Goal: Task Accomplishment & Management: Manage account settings

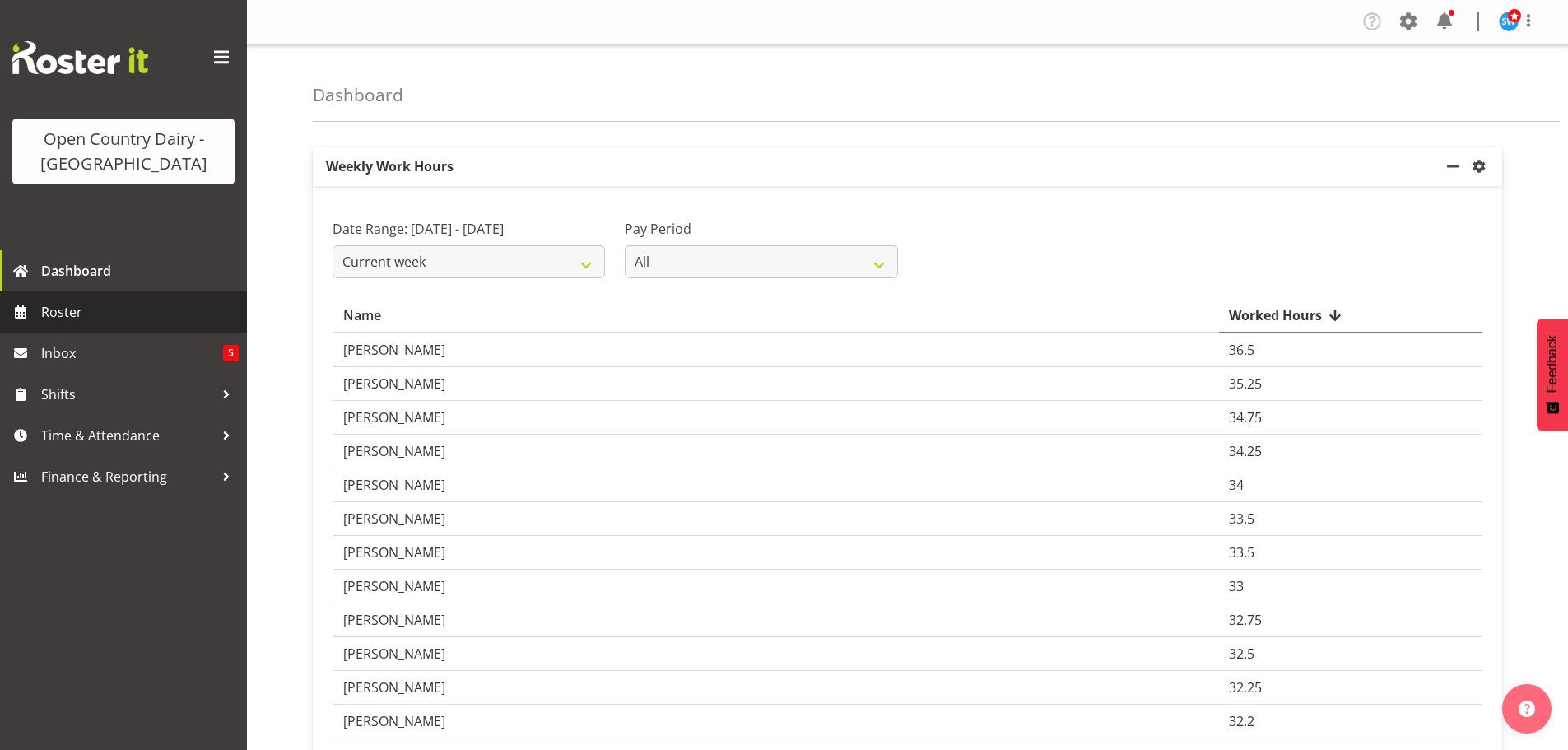
click at [43, 307] on span "Roster" at bounding box center [140, 311] width 198 height 24
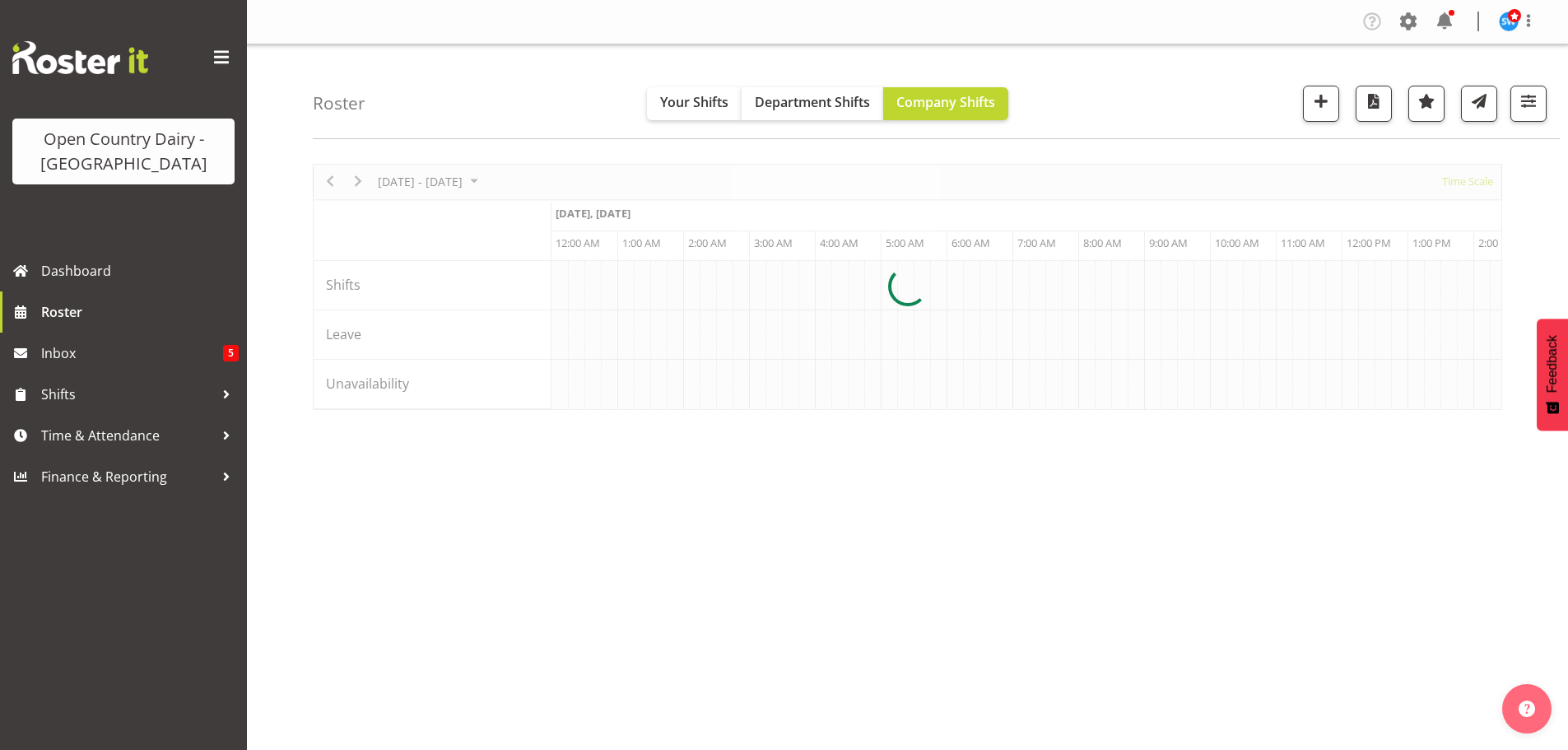
scroll to position [0, 3161]
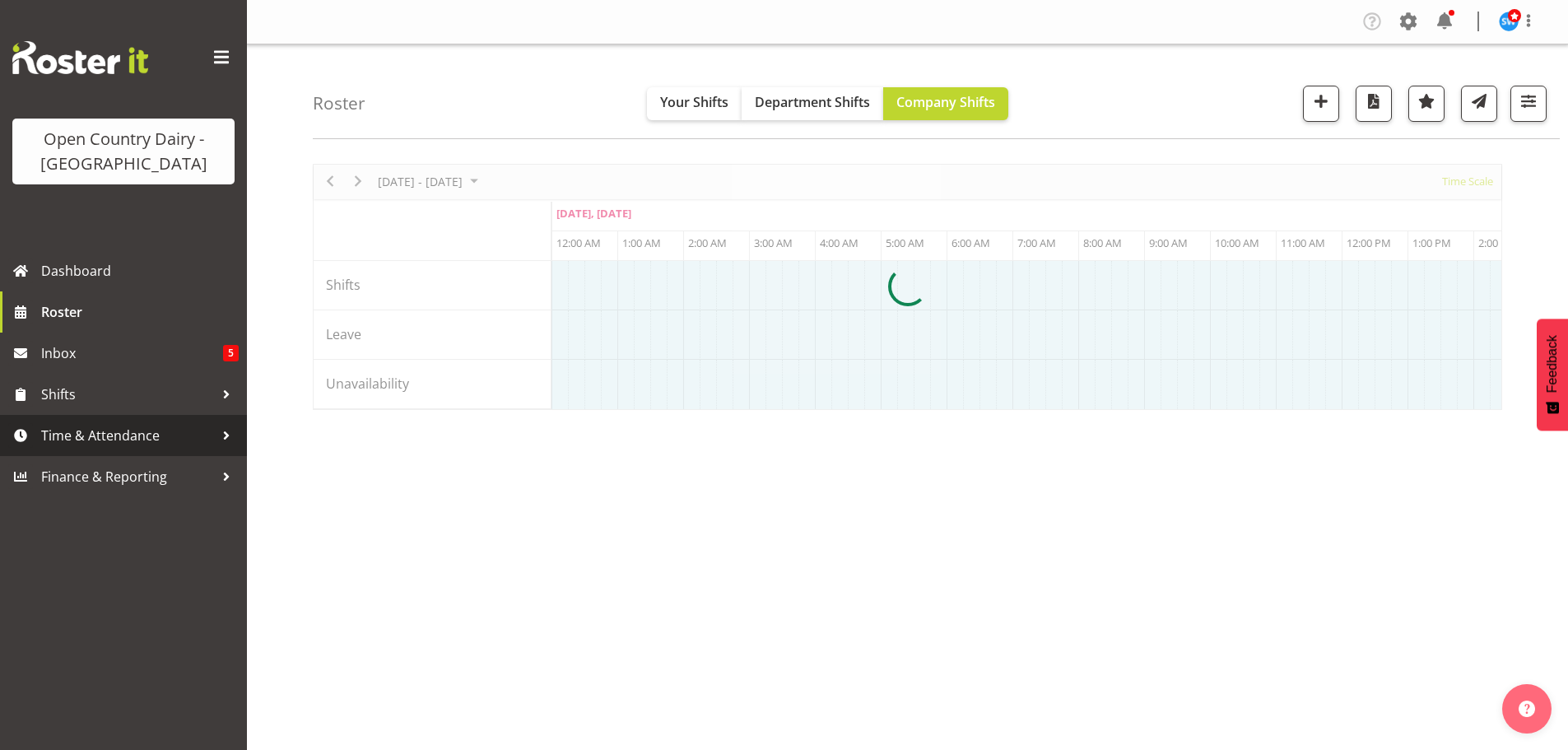
click at [128, 428] on span "Time & Attendance" at bounding box center [128, 435] width 173 height 24
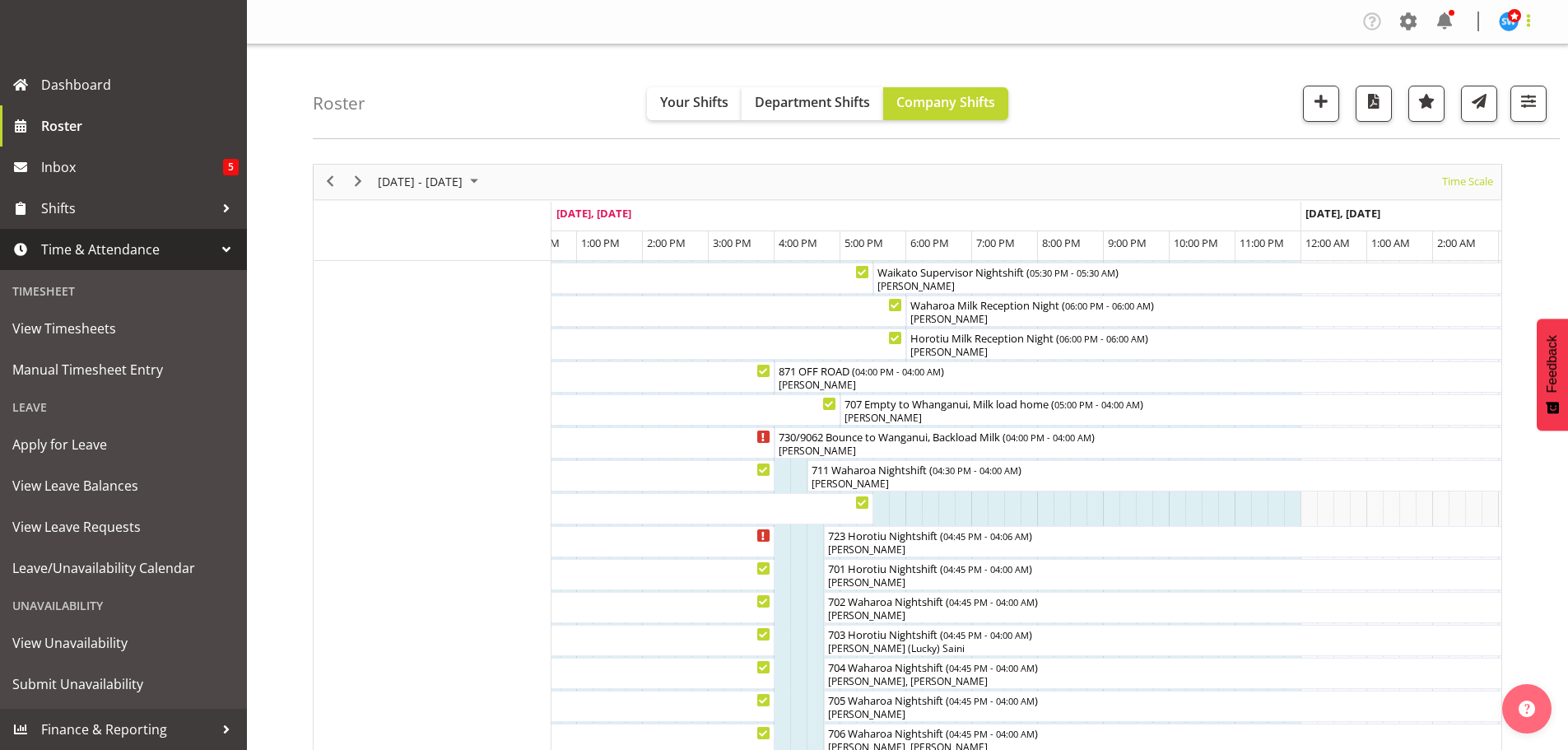
click at [1527, 15] on span at bounding box center [1529, 21] width 20 height 20
click at [1436, 82] on link "Log Out" at bounding box center [1460, 86] width 158 height 29
